Goal: Task Accomplishment & Management: Manage account settings

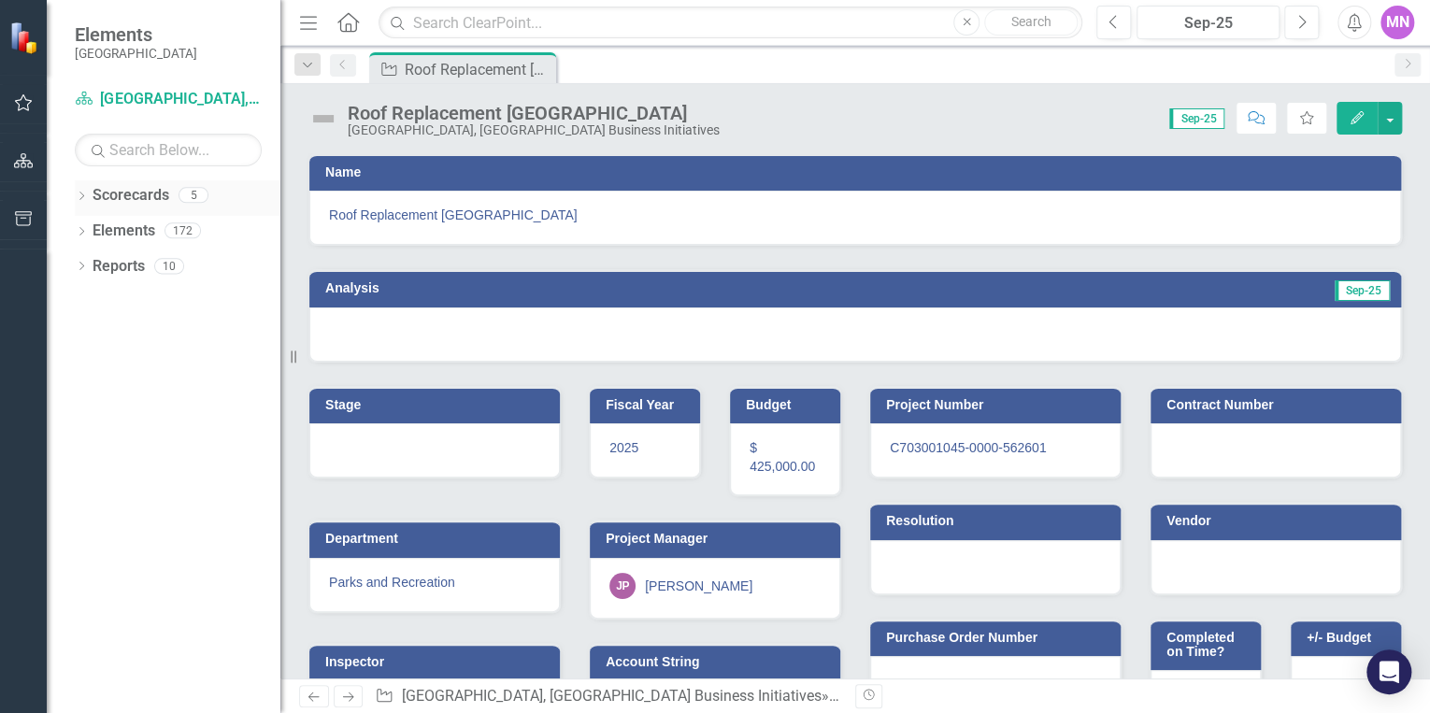
click at [130, 194] on link "Scorecards" at bounding box center [131, 195] width 77 height 21
click at [79, 193] on icon "Dropdown" at bounding box center [81, 197] width 13 height 10
click at [172, 230] on link "[GEOGRAPHIC_DATA], [GEOGRAPHIC_DATA] Business Initiatives" at bounding box center [192, 231] width 178 height 21
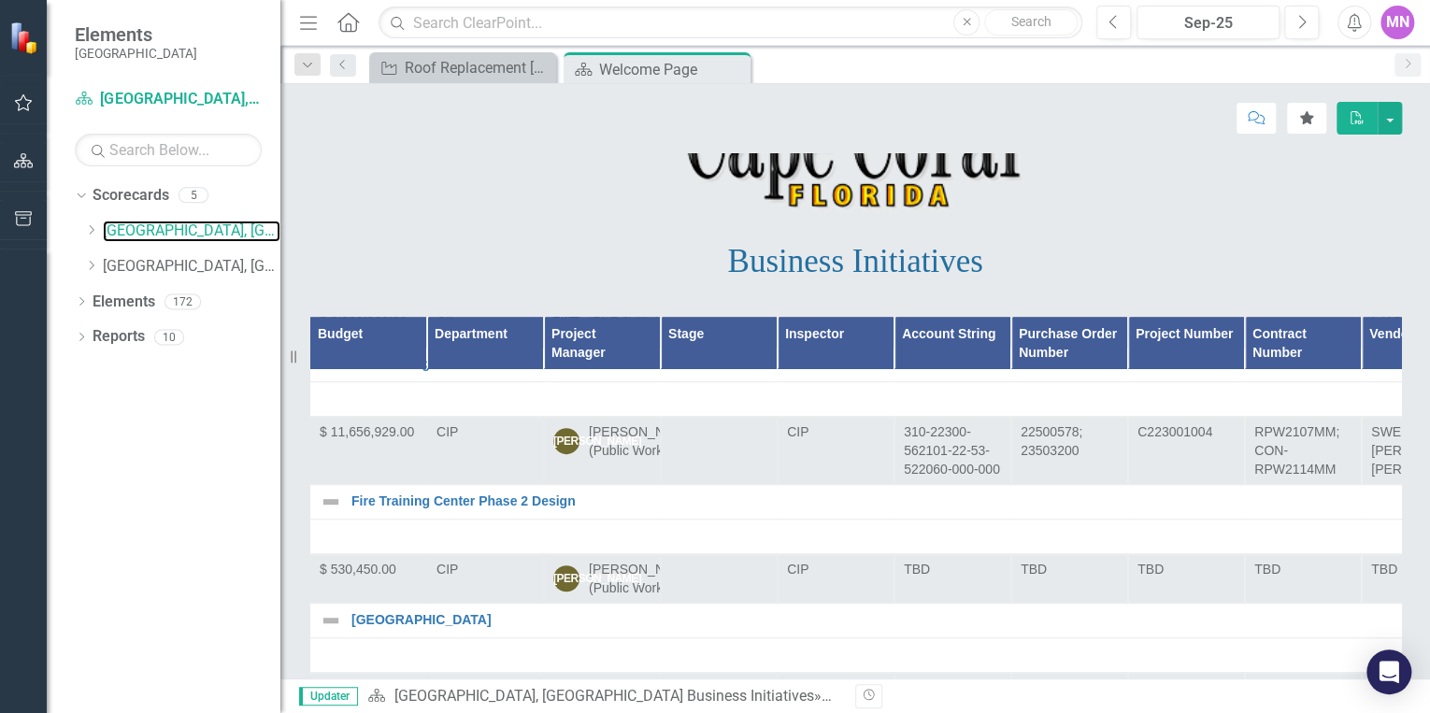
scroll to position [897, 0]
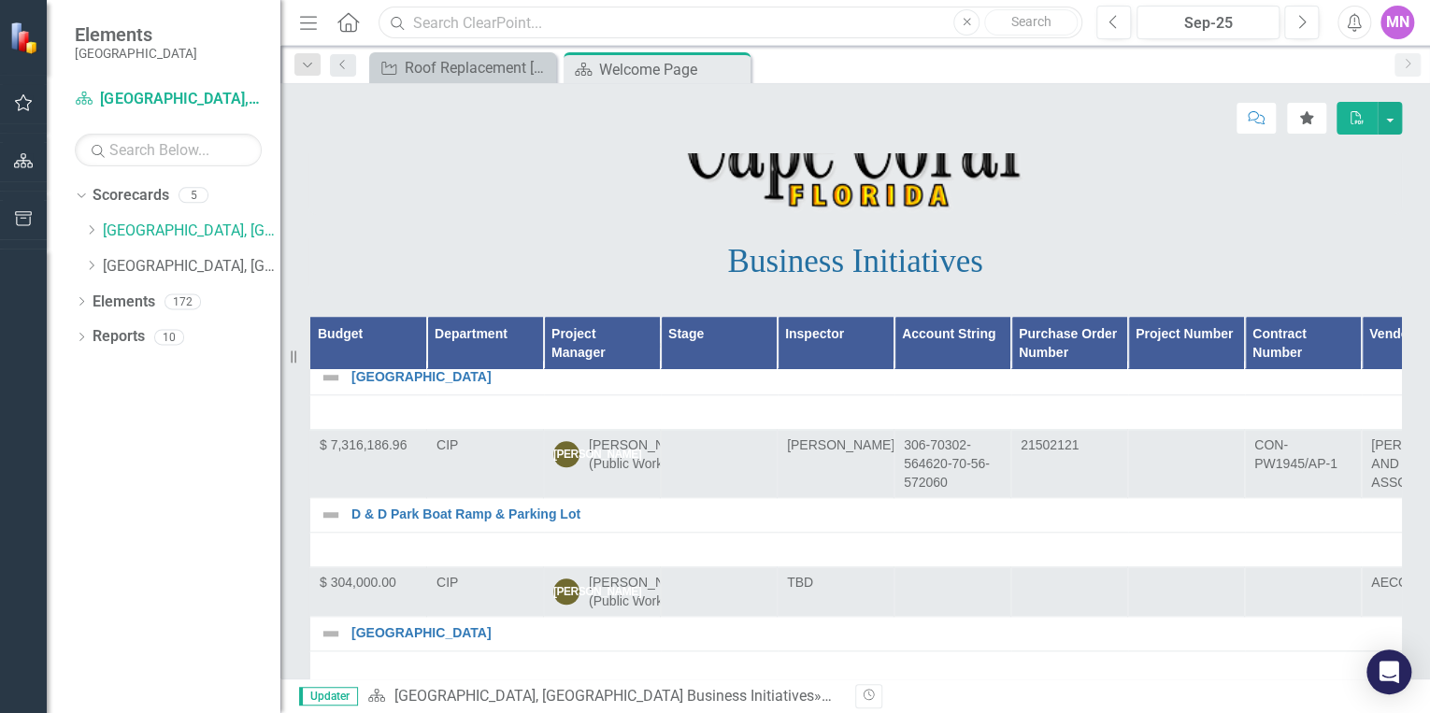
click at [653, 19] on input "text" at bounding box center [730, 23] width 704 height 33
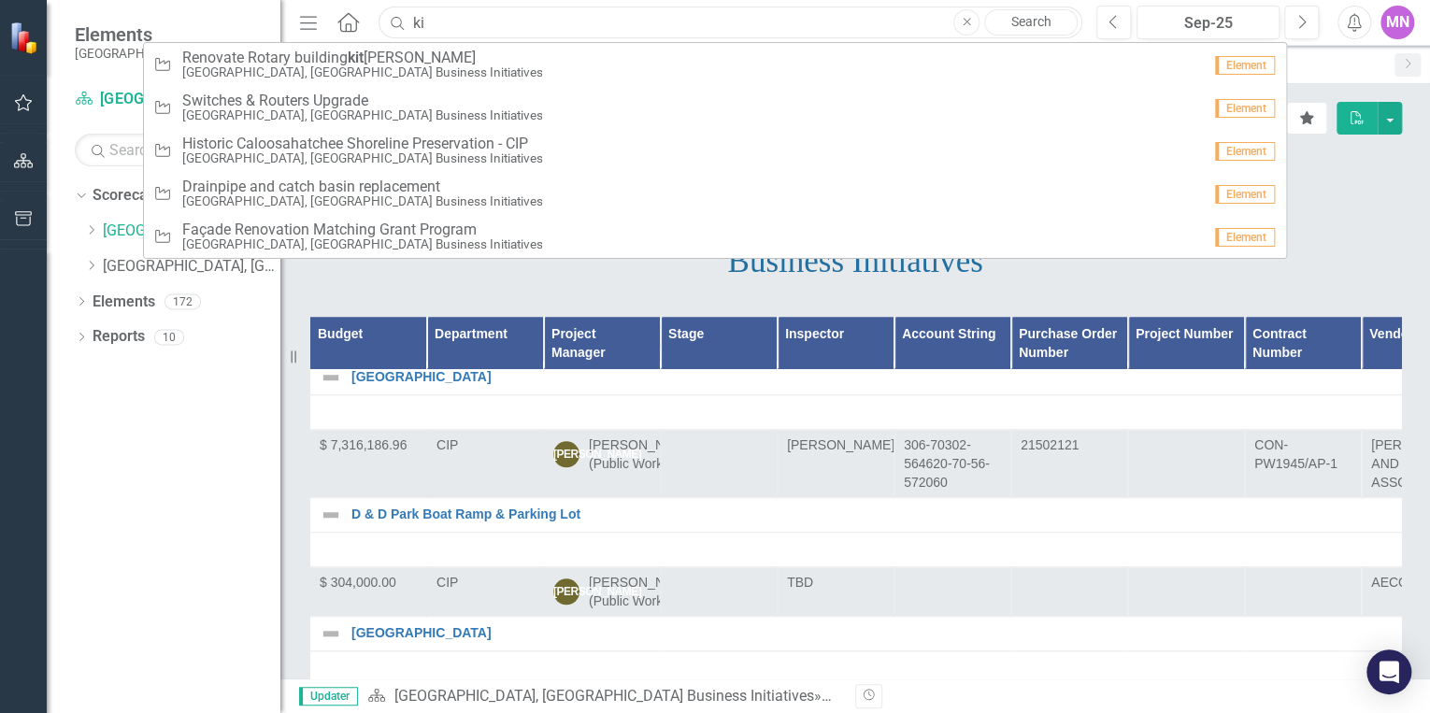
type input "k"
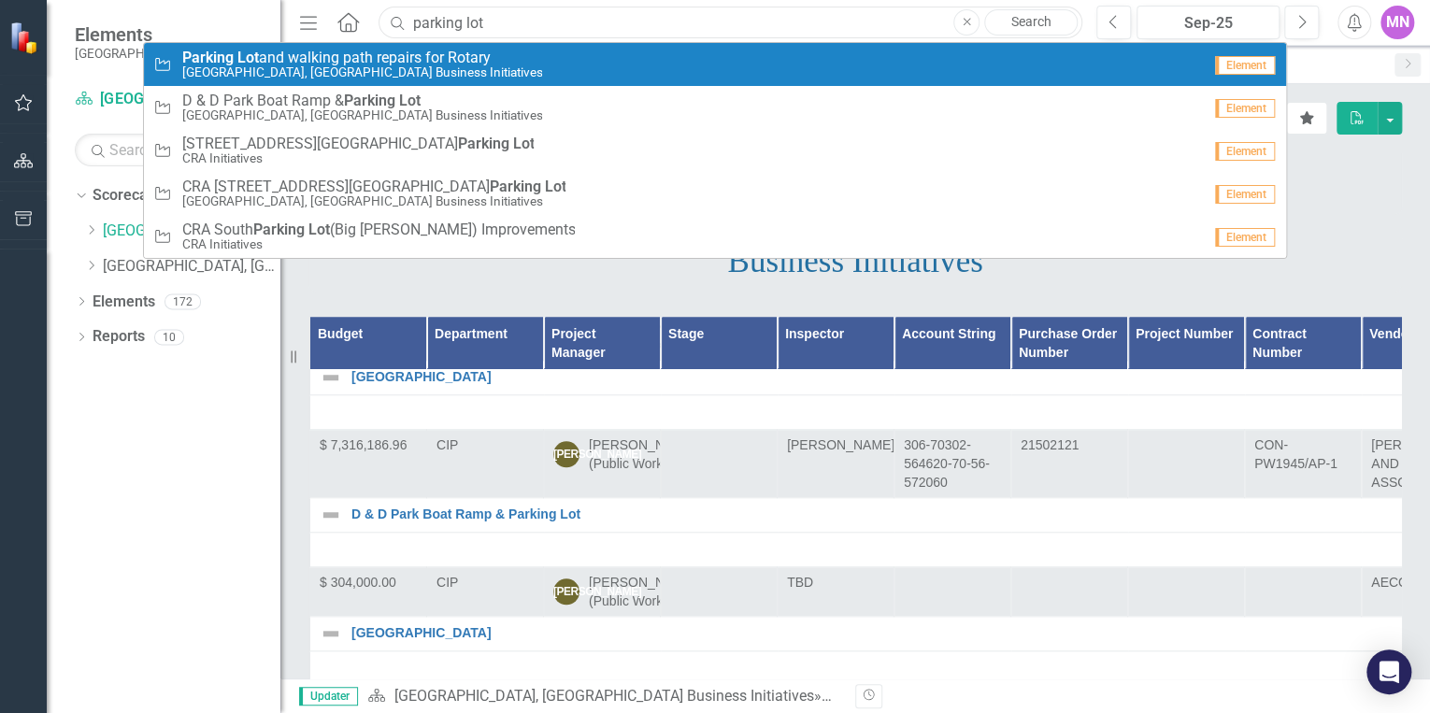
type input "parking lot"
click at [651, 63] on div "Waypoint Parking Lot and walking path repairs for Rotary [GEOGRAPHIC_DATA], [GE…" at bounding box center [676, 65] width 1047 height 31
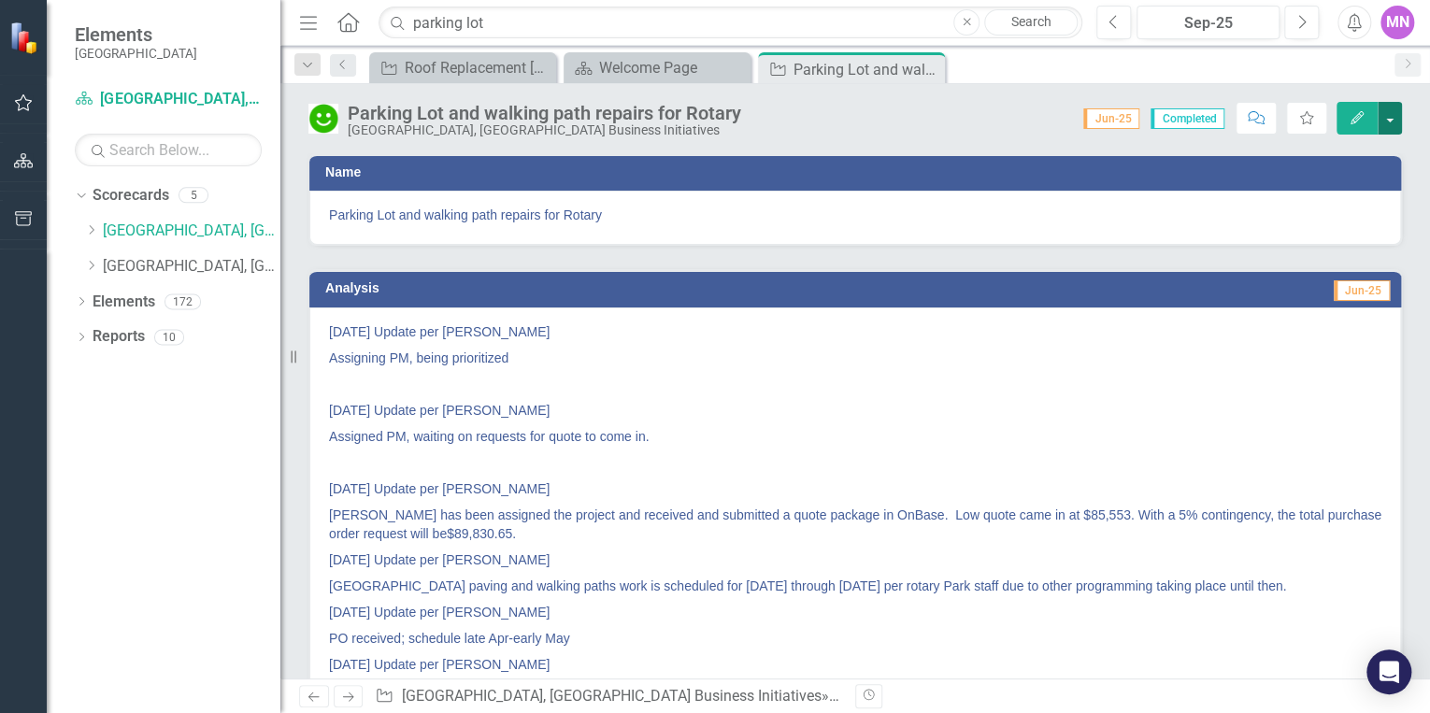
click at [1389, 120] on button "button" at bounding box center [1389, 118] width 24 height 33
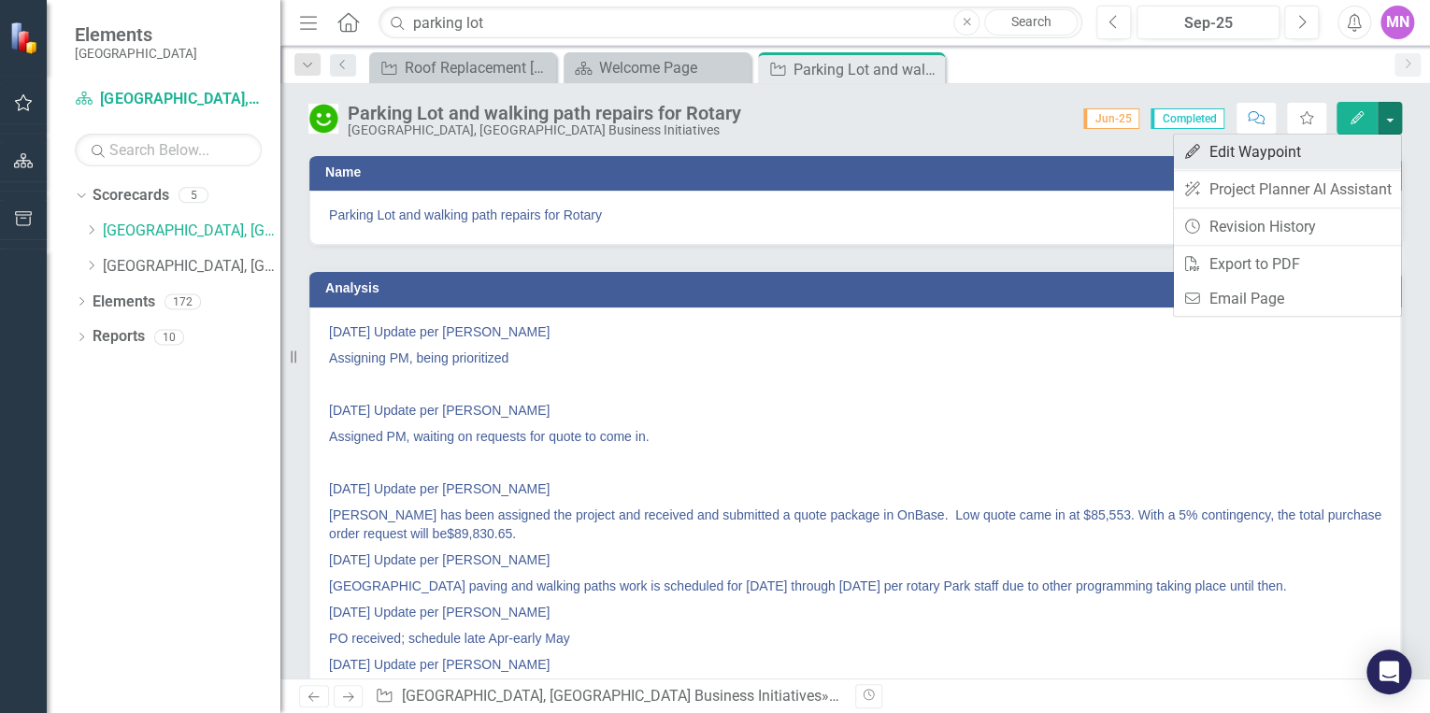
click at [1252, 151] on link "Edit Edit Waypoint" at bounding box center [1287, 152] width 227 height 35
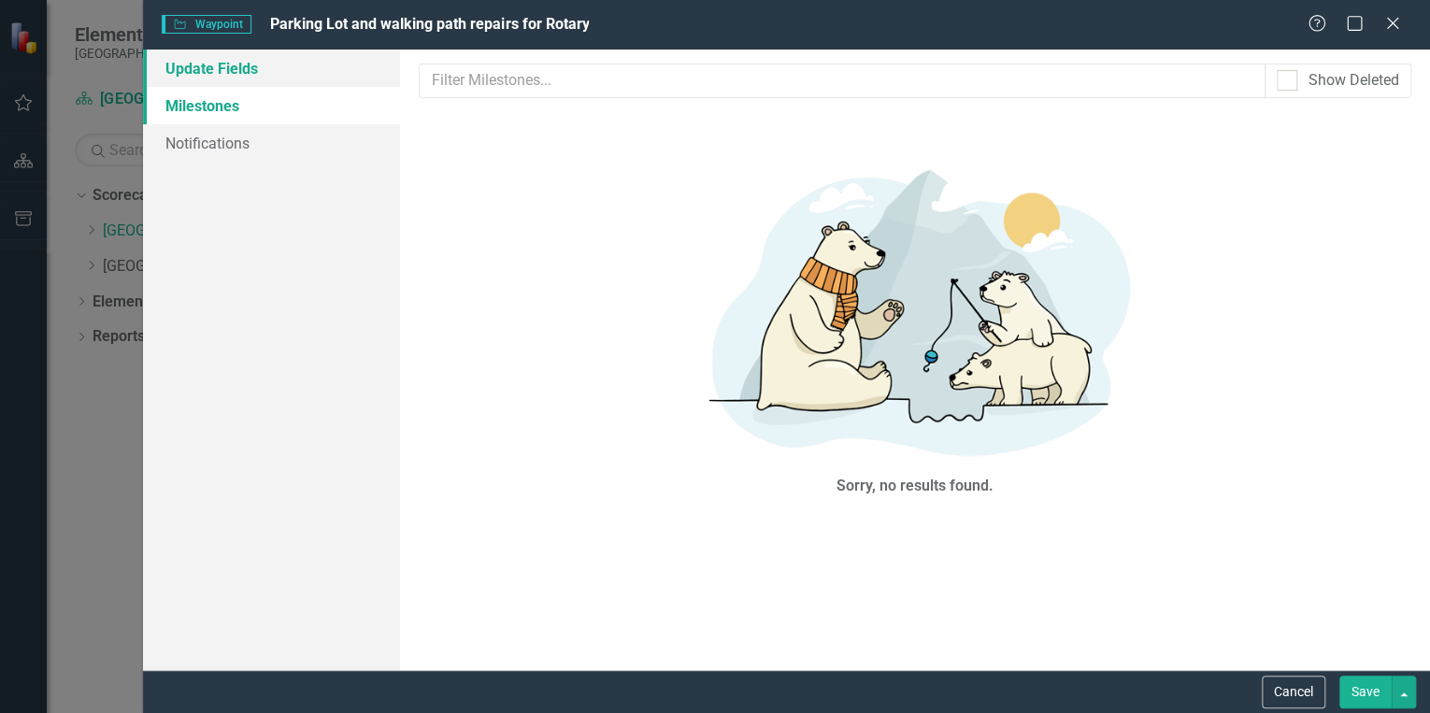
click at [260, 67] on link "Update Fields" at bounding box center [271, 68] width 257 height 37
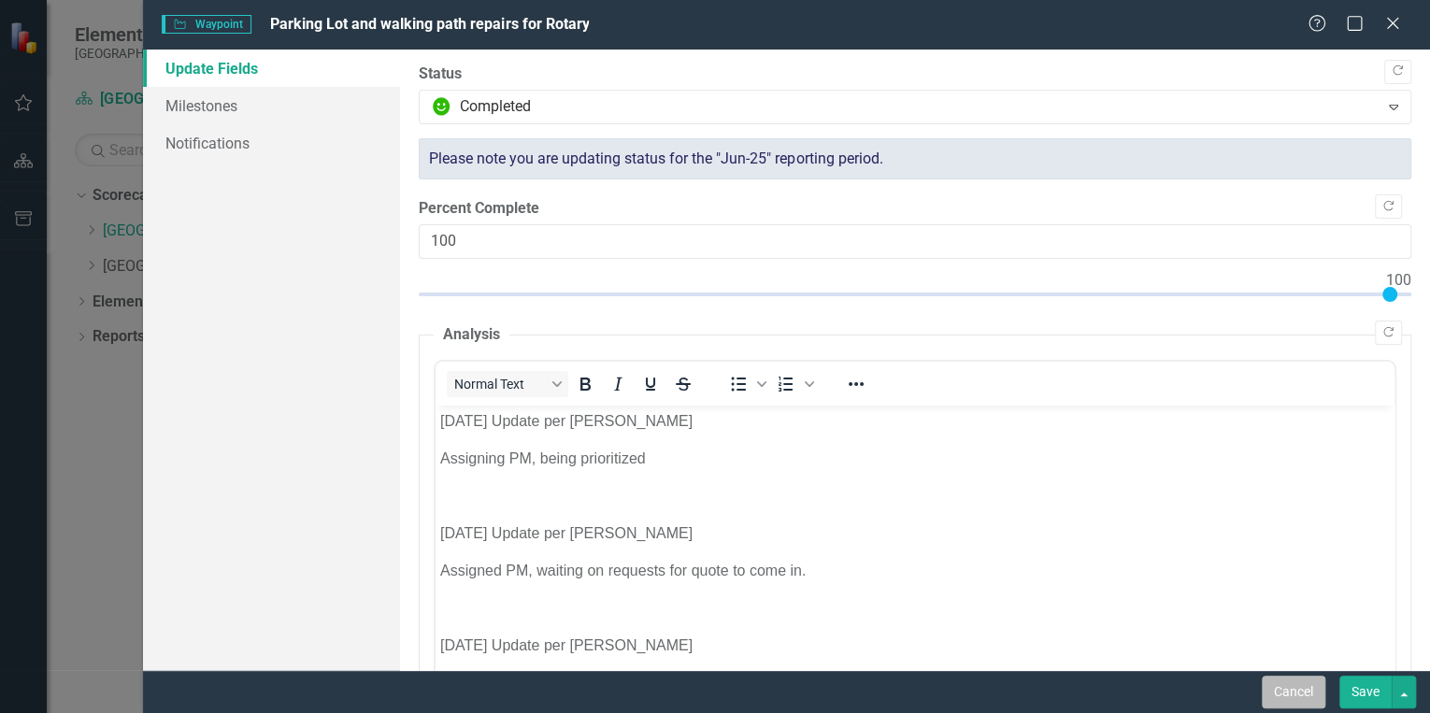
click at [1284, 685] on button "Cancel" at bounding box center [1293, 692] width 64 height 33
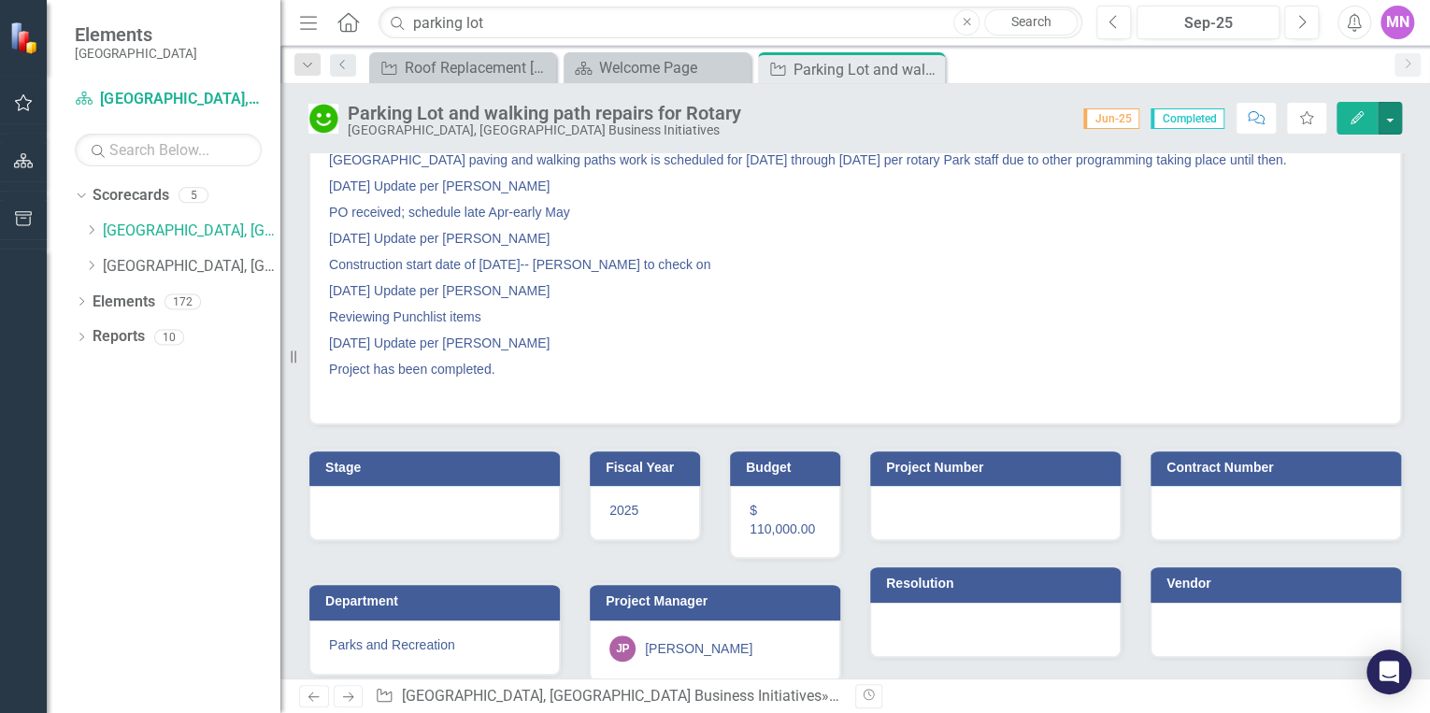
scroll to position [351, 0]
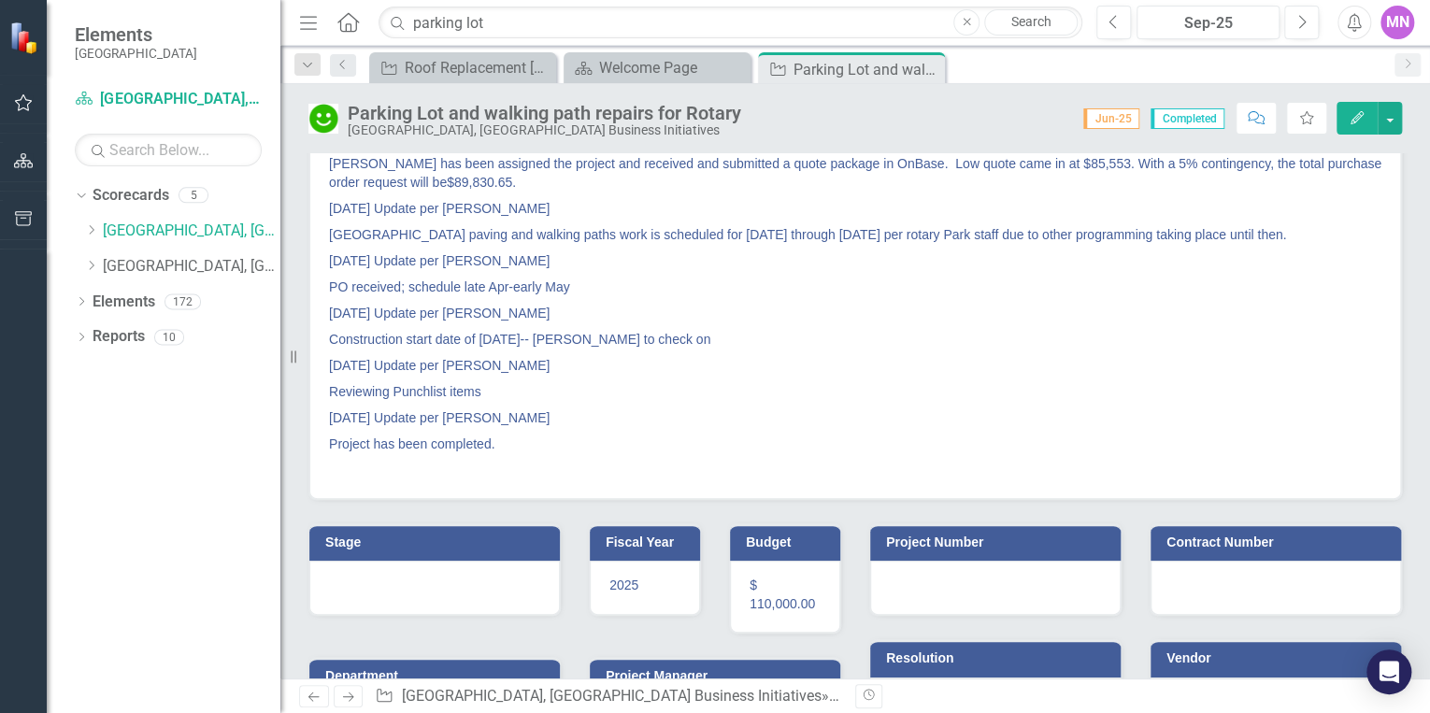
drag, startPoint x: 929, startPoint y: 67, endPoint x: 928, endPoint y: 79, distance: 12.2
click at [0, 0] on icon "Close" at bounding box center [0, 0] width 0 height 0
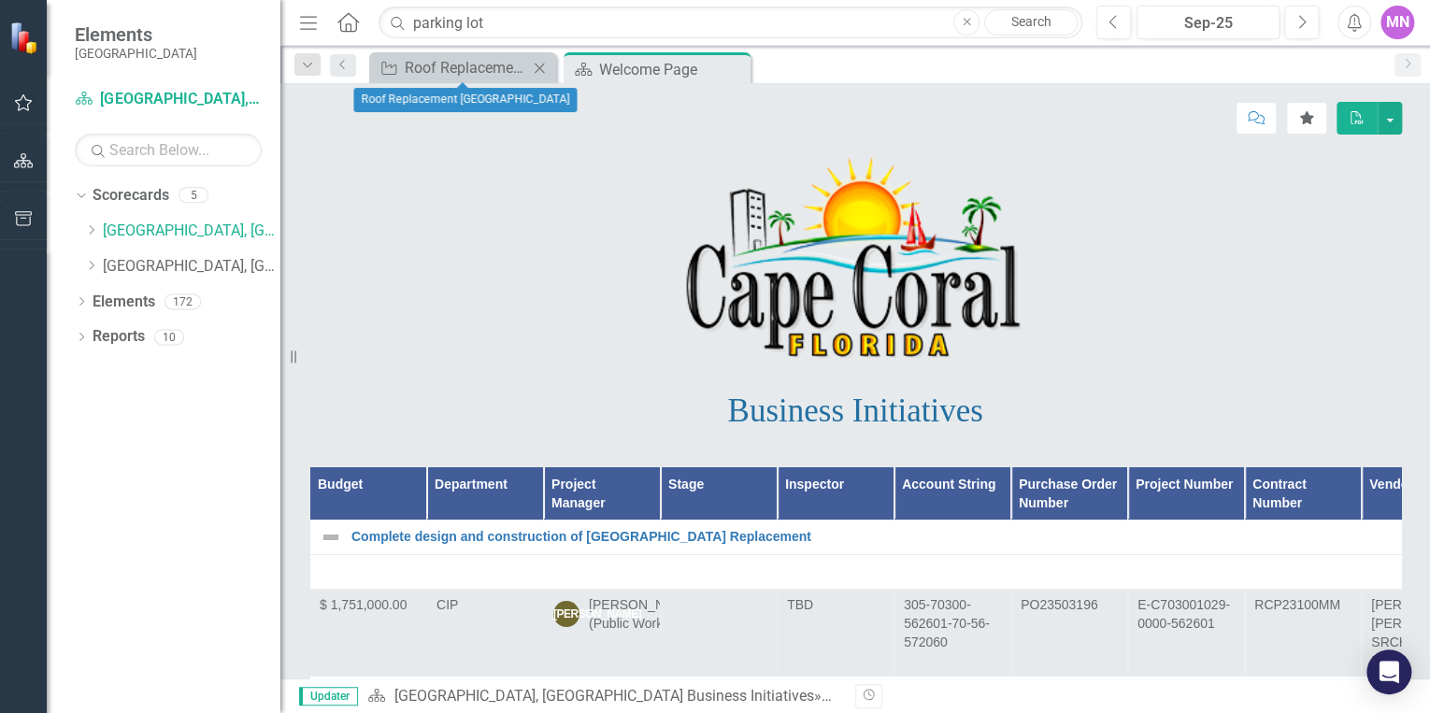
click at [539, 61] on icon "Close" at bounding box center [539, 68] width 19 height 15
